Goal: Task Accomplishment & Management: Use online tool/utility

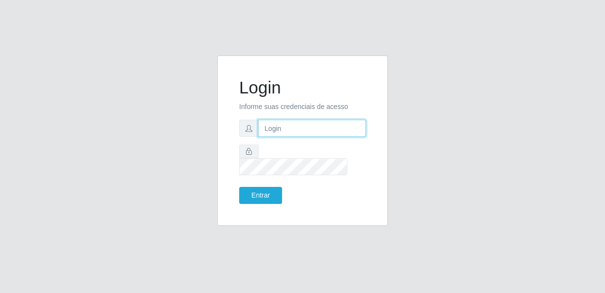
click at [359, 134] on input "text" at bounding box center [312, 128] width 108 height 17
type input "[EMAIL_ADDRESS][DOMAIN_NAME]"
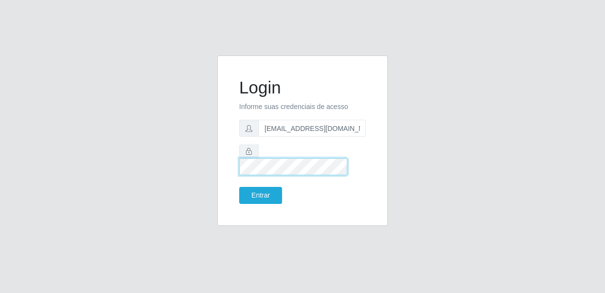
click at [239, 187] on button "Entrar" at bounding box center [260, 195] width 43 height 17
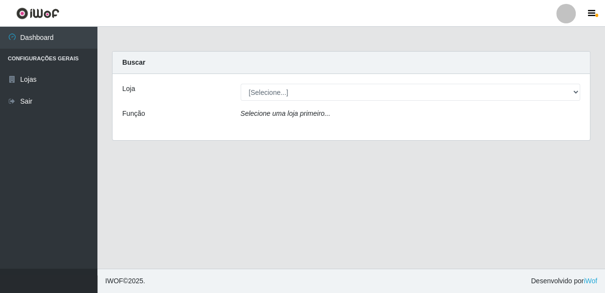
click at [267, 90] on select "[Selecione...] SUPER SHOW - Coophab" at bounding box center [410, 92] width 340 height 17
select select "146"
click at [240, 84] on select "[Selecione...] SUPER SHOW - Coophab" at bounding box center [410, 92] width 340 height 17
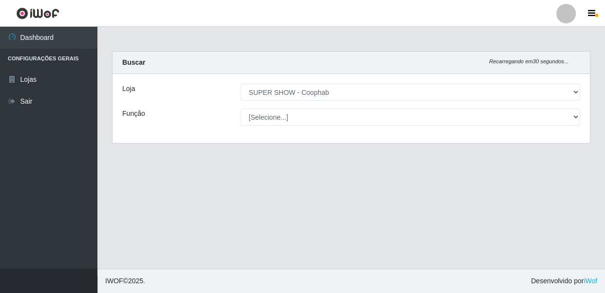
click at [266, 112] on select "[Selecione...] ASG ASG + ASG ++ Auxiliar de Estacionamento Auxiliar de Estacion…" at bounding box center [410, 117] width 340 height 17
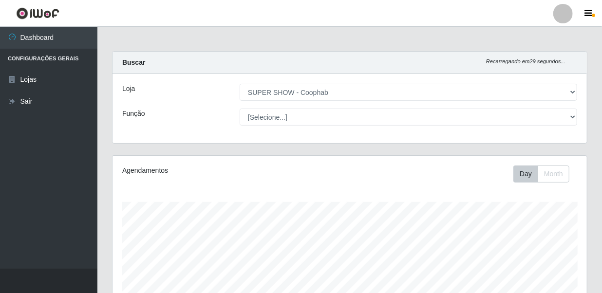
scroll to position [202, 474]
select select "22"
click at [240, 109] on select "[Selecione...] ASG ASG + ASG ++ Auxiliar de Estacionamento Auxiliar de Estacion…" at bounding box center [408, 117] width 337 height 17
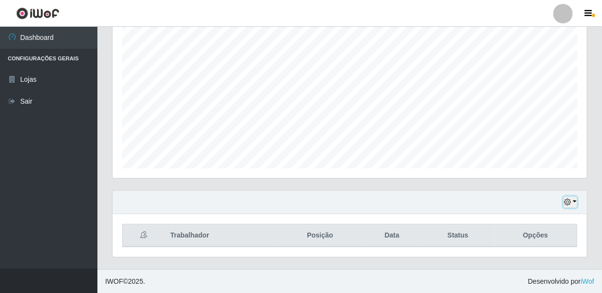
click at [571, 203] on icon "button" at bounding box center [567, 202] width 7 height 7
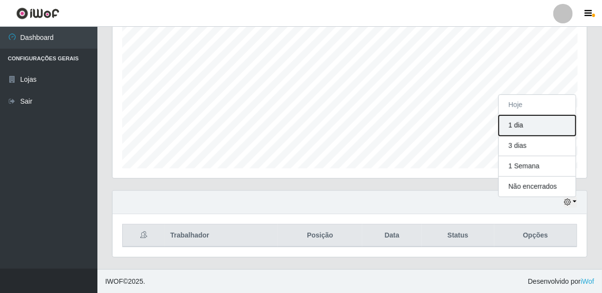
click at [534, 120] on button "1 dia" at bounding box center [537, 125] width 77 height 20
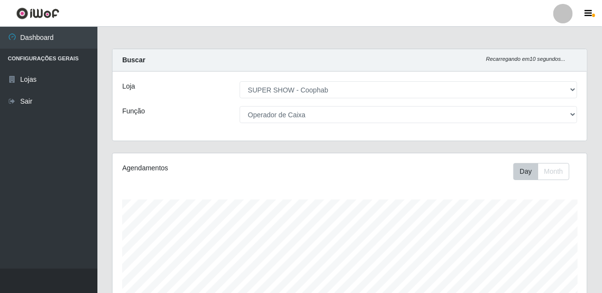
scroll to position [180, 0]
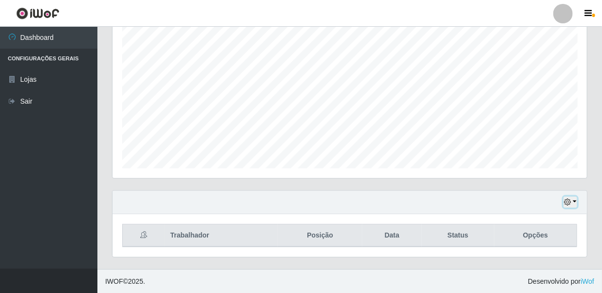
click at [564, 199] on button "button" at bounding box center [570, 202] width 14 height 11
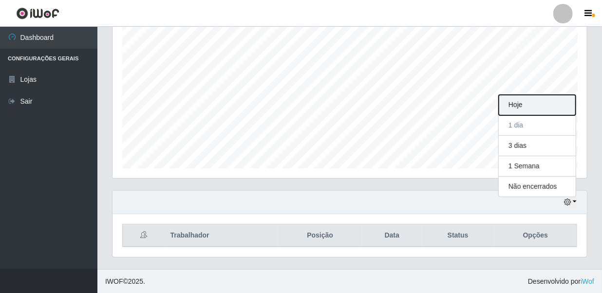
click at [538, 109] on button "Hoje" at bounding box center [537, 105] width 77 height 20
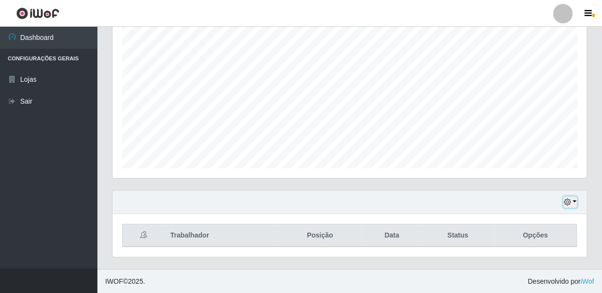
click at [572, 200] on button "button" at bounding box center [570, 202] width 14 height 11
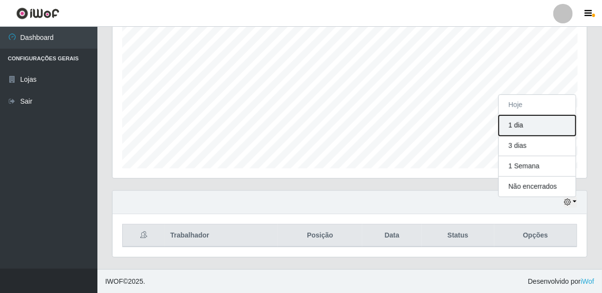
click at [552, 128] on button "1 dia" at bounding box center [537, 125] width 77 height 20
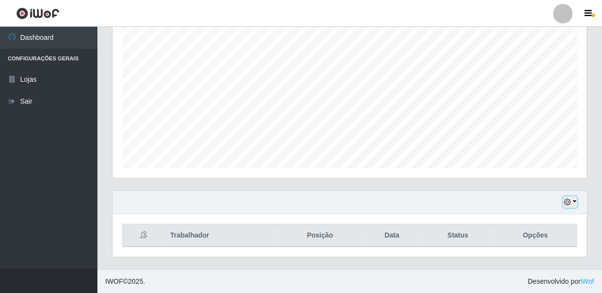
drag, startPoint x: 570, startPoint y: 201, endPoint x: 565, endPoint y: 203, distance: 5.2
click at [570, 202] on icon "button" at bounding box center [567, 202] width 7 height 7
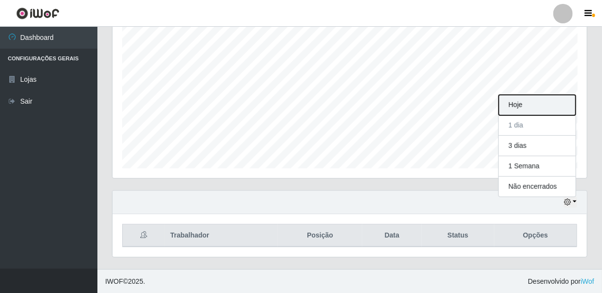
click at [541, 109] on button "Hoje" at bounding box center [537, 105] width 77 height 20
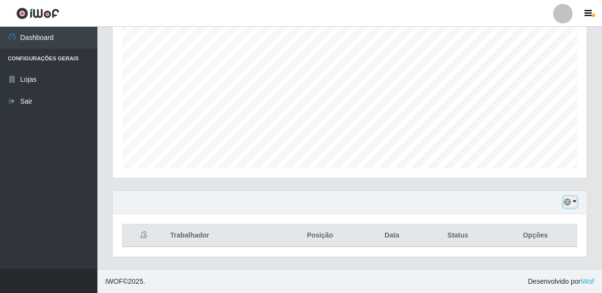
click at [566, 203] on icon "button" at bounding box center [567, 202] width 7 height 7
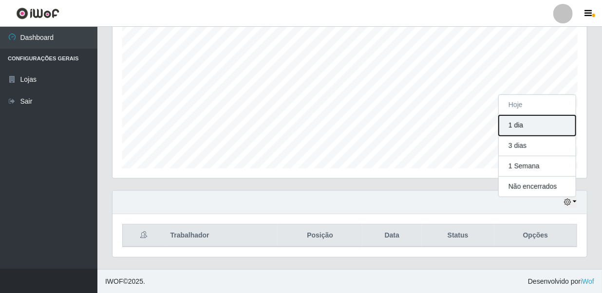
click at [546, 121] on button "1 dia" at bounding box center [537, 125] width 77 height 20
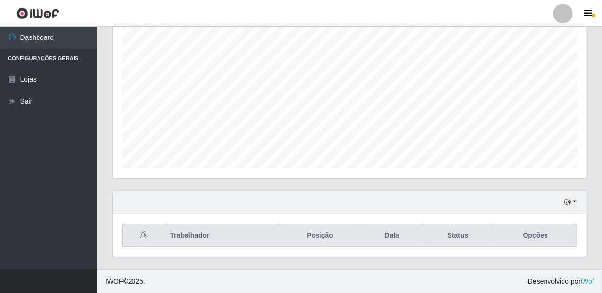
scroll to position [180, 0]
click at [564, 197] on div "Hoje 1 dia 3 dias 1 Semana Não encerrados" at bounding box center [349, 202] width 474 height 23
click at [569, 201] on icon "button" at bounding box center [567, 202] width 7 height 7
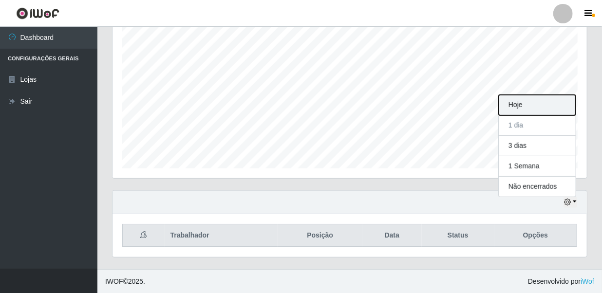
click at [532, 108] on button "Hoje" at bounding box center [537, 105] width 77 height 20
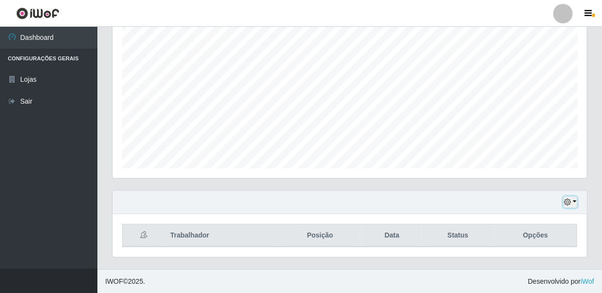
click at [569, 205] on icon "button" at bounding box center [567, 202] width 7 height 7
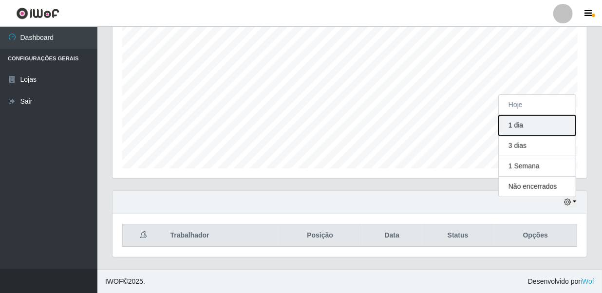
click at [545, 123] on button "1 dia" at bounding box center [537, 125] width 77 height 20
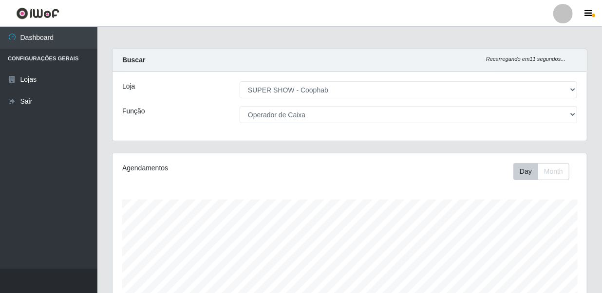
scroll to position [180, 0]
